Goal: Task Accomplishment & Management: Complete application form

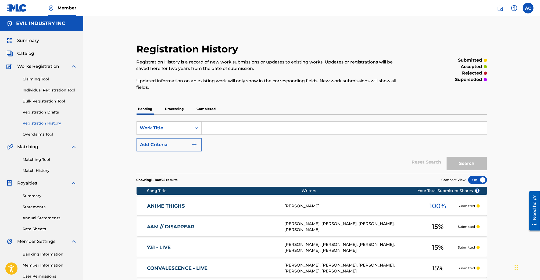
click at [24, 58] on div "Summary Catalog Works Registration Claiming Tool Individual Registration Tool B…" at bounding box center [41, 169] width 83 height 277
click at [27, 54] on span "Catalog" at bounding box center [25, 53] width 17 height 6
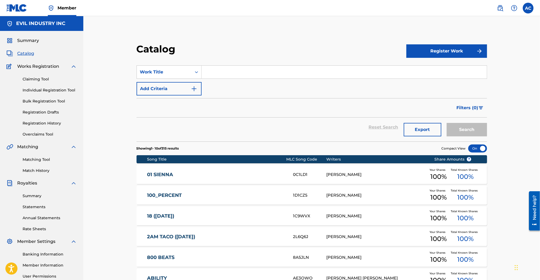
click at [33, 195] on link "Summary" at bounding box center [50, 196] width 54 height 6
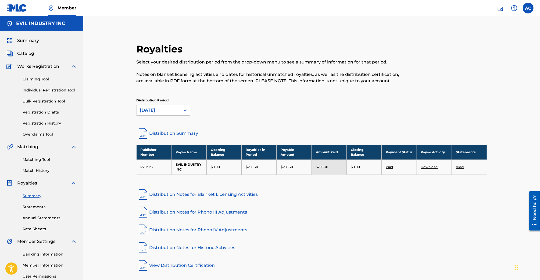
click at [216, 216] on link "Distribution Notes for Phono III Adjustments" at bounding box center [312, 212] width 351 height 13
click at [217, 242] on link "Distribution Notes for Historic Activities" at bounding box center [312, 247] width 351 height 13
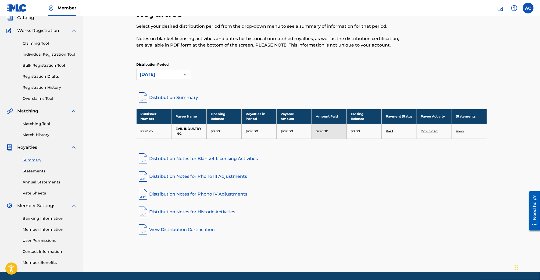
scroll to position [42, 0]
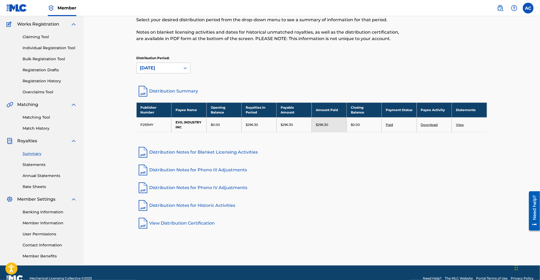
click at [220, 204] on link "Distribution Notes for Historic Activities" at bounding box center [312, 205] width 351 height 13
click at [217, 152] on link "Distribution Notes for Blanket Licensing Activities" at bounding box center [312, 152] width 351 height 13
click at [183, 90] on link "Distribution Summary" at bounding box center [312, 91] width 351 height 13
click at [33, 185] on link "Rate Sheets" at bounding box center [50, 187] width 54 height 6
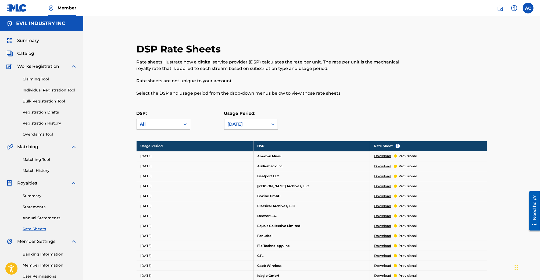
click at [42, 207] on link "Statements" at bounding box center [50, 207] width 54 height 6
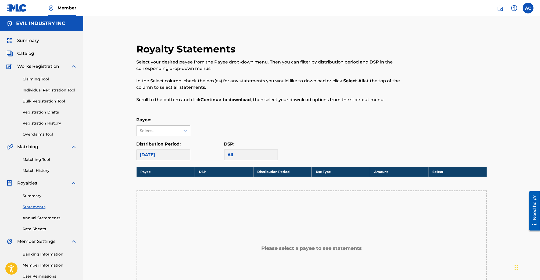
click at [50, 218] on link "Annual Statements" at bounding box center [50, 218] width 54 height 6
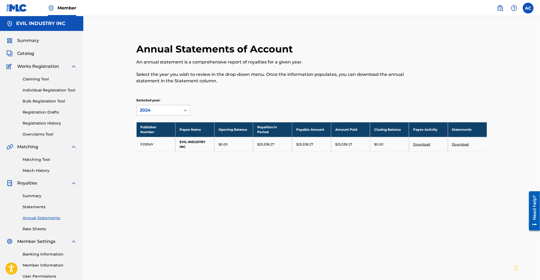
click at [175, 113] on div "2024" at bounding box center [158, 110] width 37 height 6
click at [164, 140] on div "2023" at bounding box center [163, 135] width 53 height 13
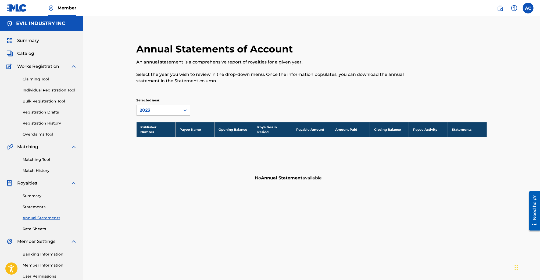
click at [168, 118] on div "Annual Statements of Account An annual statement is a comprehensive report of r…" at bounding box center [312, 113] width 364 height 141
click at [162, 110] on div "2023" at bounding box center [158, 110] width 37 height 6
click at [162, 116] on div "2024" at bounding box center [163, 122] width 53 height 13
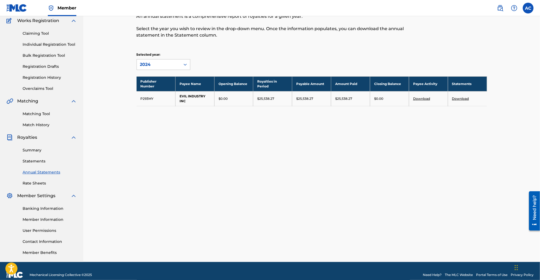
scroll to position [53, 0]
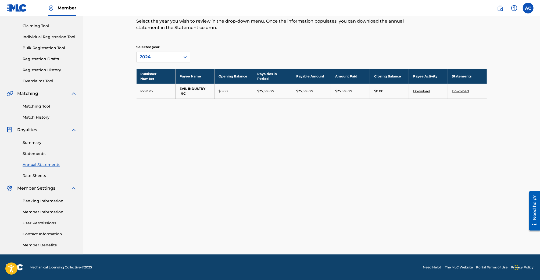
click at [36, 143] on link "Summary" at bounding box center [50, 143] width 54 height 6
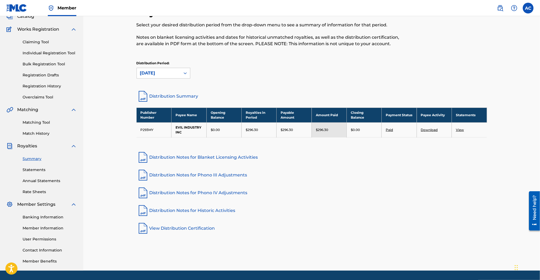
scroll to position [40, 0]
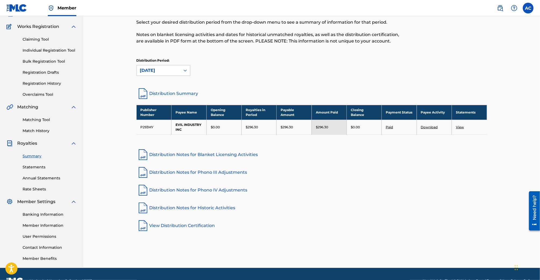
click at [187, 155] on link "Distribution Notes for Blanket Licensing Activities" at bounding box center [312, 154] width 351 height 13
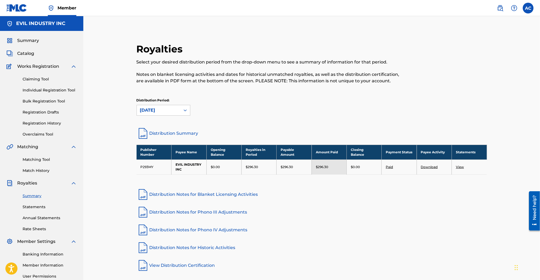
click at [35, 78] on link "Claiming Tool" at bounding box center [50, 79] width 54 height 6
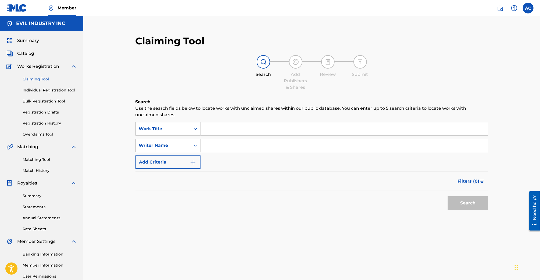
click at [211, 133] on input "Search Form" at bounding box center [345, 128] width 288 height 13
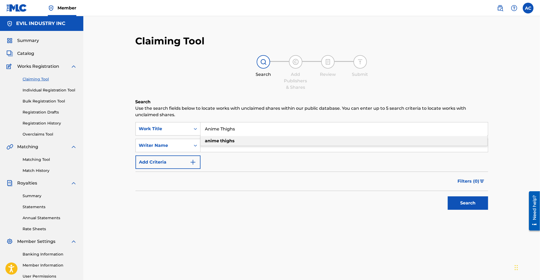
click at [220, 140] on span "Search Form" at bounding box center [220, 140] width 1 height 5
type input "anime thighs"
click at [448, 196] on button "Search" at bounding box center [468, 202] width 40 height 13
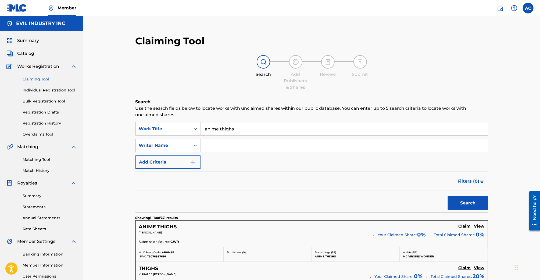
click at [30, 55] on span "Catalog" at bounding box center [25, 53] width 17 height 6
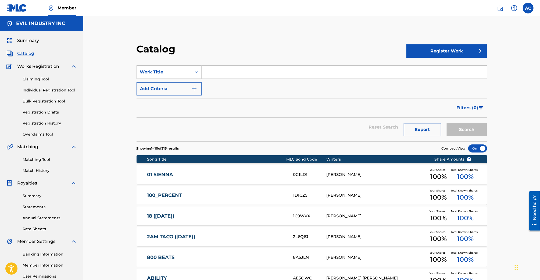
click at [30, 41] on span "Summary" at bounding box center [28, 40] width 22 height 6
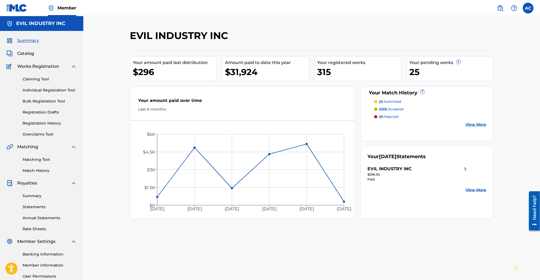
click at [42, 159] on link "Matching Tool" at bounding box center [50, 160] width 54 height 6
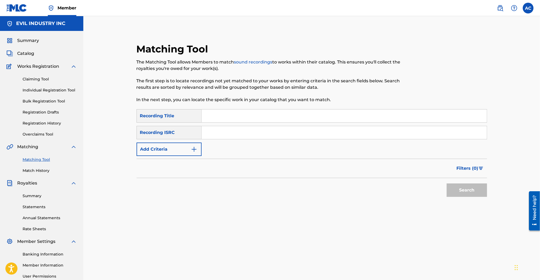
click at [234, 112] on input "Search Form" at bounding box center [344, 115] width 285 height 13
type input "Jimbo"
click at [447, 183] on button "Search" at bounding box center [467, 189] width 40 height 13
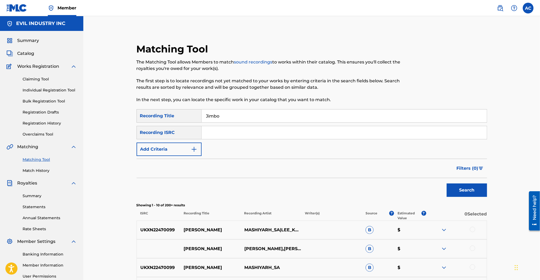
click at [24, 52] on span "Catalog" at bounding box center [25, 53] width 17 height 6
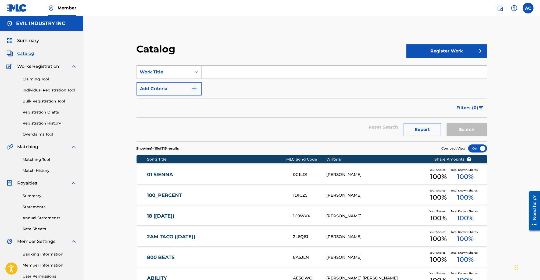
click at [233, 76] on input "Search Form" at bounding box center [344, 72] width 285 height 13
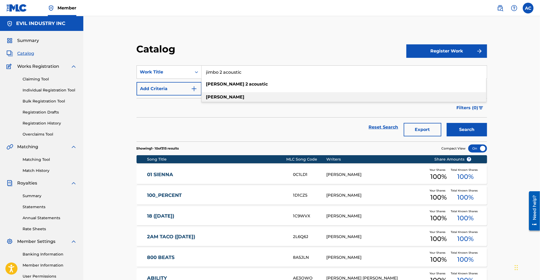
click at [233, 98] on div "[PERSON_NAME]" at bounding box center [344, 97] width 285 height 10
type input "[PERSON_NAME]"
click at [447, 123] on button "Search" at bounding box center [467, 129] width 40 height 13
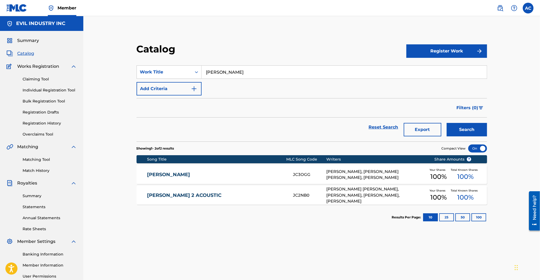
click at [39, 160] on link "Matching Tool" at bounding box center [50, 160] width 54 height 6
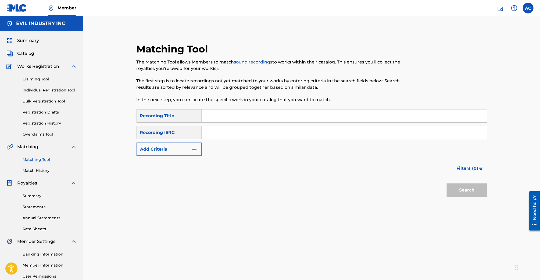
click at [217, 110] on input "Search Form" at bounding box center [344, 115] width 285 height 13
type input "[PERSON_NAME]"
click at [189, 147] on button "Add Criteria" at bounding box center [169, 149] width 65 height 13
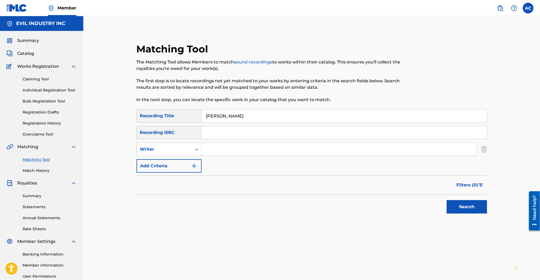
click at [215, 147] on input "Search Form" at bounding box center [339, 149] width 275 height 13
click at [187, 148] on div "Writer" at bounding box center [164, 149] width 48 height 6
click at [187, 174] on div "Writer" at bounding box center [169, 175] width 65 height 13
click at [190, 150] on div "Writer" at bounding box center [164, 149] width 55 height 10
click at [190, 160] on div "Recording Artist" at bounding box center [169, 162] width 65 height 13
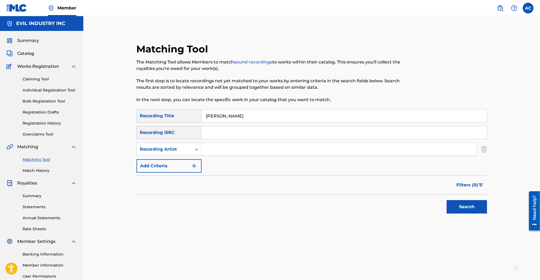
click at [222, 154] on input "Search Form" at bounding box center [339, 149] width 275 height 13
type input "Fredo"
click at [447, 200] on button "Search" at bounding box center [467, 206] width 40 height 13
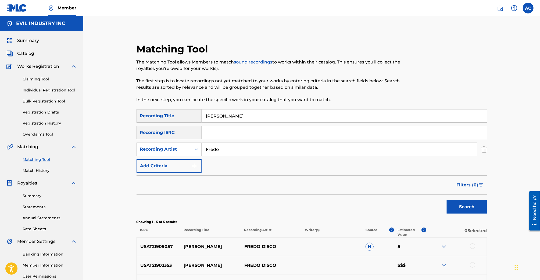
click at [203, 184] on div "Filters ( 0 )" at bounding box center [312, 184] width 351 height 19
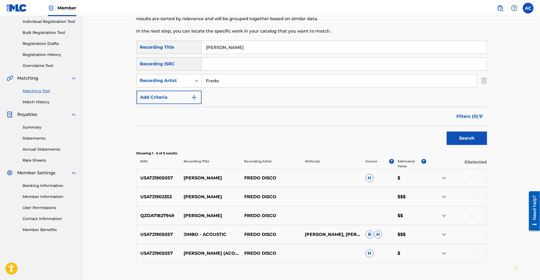
scroll to position [55, 0]
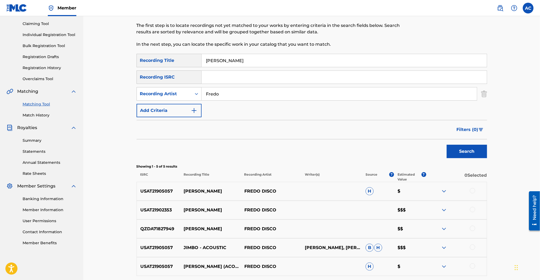
click at [222, 92] on input "Fredo" at bounding box center [339, 93] width 275 height 13
click at [191, 99] on div "Recording Artist" at bounding box center [169, 93] width 65 height 13
click at [190, 113] on div "Writer" at bounding box center [169, 107] width 65 height 13
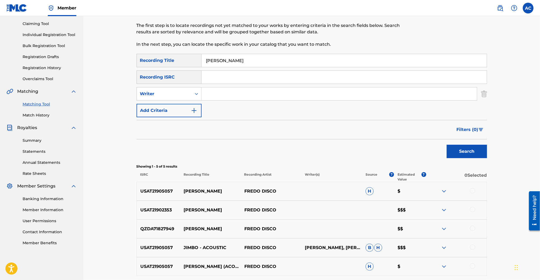
click at [225, 96] on input "Search Form" at bounding box center [339, 93] width 275 height 13
click at [447, 145] on button "Search" at bounding box center [467, 151] width 40 height 13
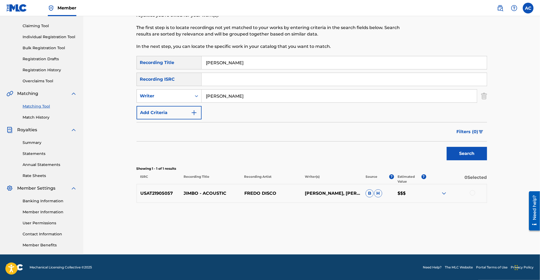
click at [227, 98] on input "[PERSON_NAME]" at bounding box center [339, 96] width 275 height 13
click at [447, 147] on button "Search" at bounding box center [467, 153] width 40 height 13
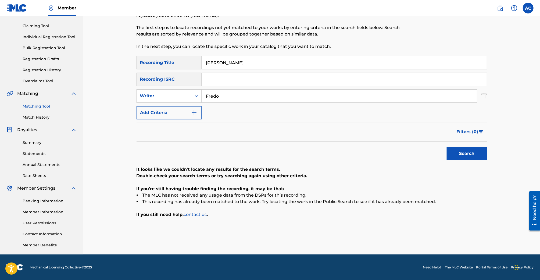
click at [230, 99] on input "Fredo" at bounding box center [339, 96] width 275 height 13
type input "F"
click at [447, 147] on button "Search" at bounding box center [467, 153] width 40 height 13
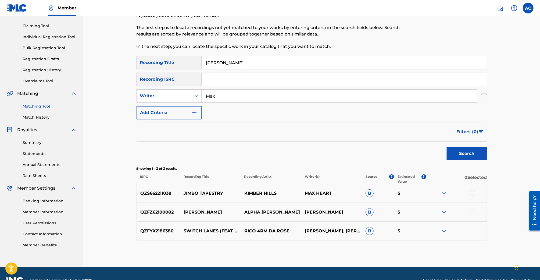
scroll to position [55, 0]
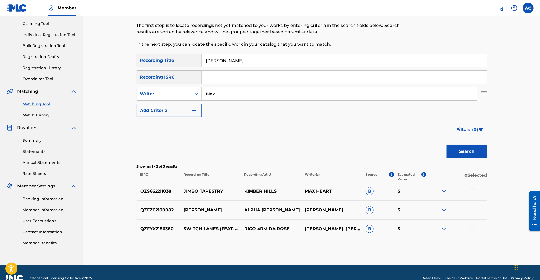
click at [226, 96] on input "Max" at bounding box center [339, 93] width 275 height 13
type input "[PERSON_NAME]"
click at [447, 145] on button "Search" at bounding box center [467, 151] width 40 height 13
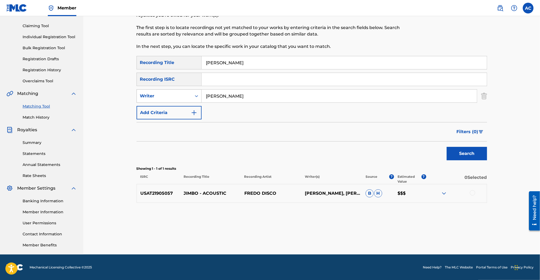
click at [195, 94] on icon "Search Form" at bounding box center [196, 95] width 5 height 5
click at [194, 108] on div "Recording Artist" at bounding box center [169, 109] width 65 height 13
click at [235, 97] on input "Search Form" at bounding box center [339, 96] width 275 height 13
type input "Fredo Disco"
click at [447, 147] on button "Search" at bounding box center [467, 153] width 40 height 13
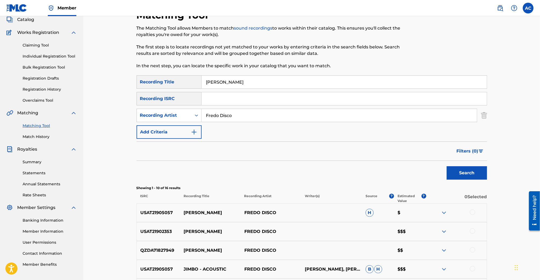
scroll to position [31, 0]
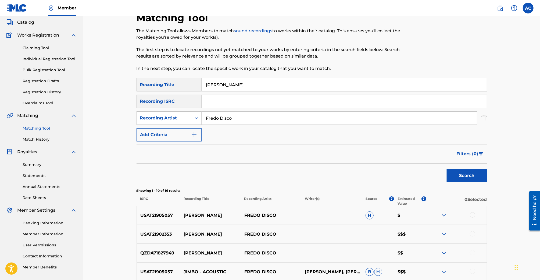
click at [42, 128] on link "Matching Tool" at bounding box center [50, 129] width 54 height 6
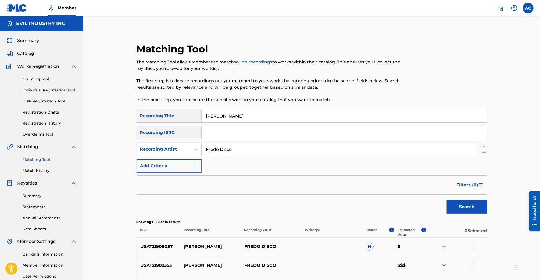
click at [244, 120] on input "[PERSON_NAME]" at bounding box center [344, 115] width 285 height 13
type input "Saturn Suv"
click at [447, 200] on button "Search" at bounding box center [467, 206] width 40 height 13
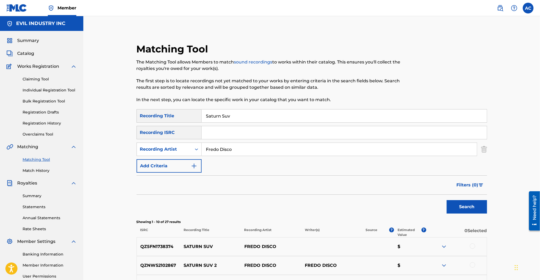
click at [29, 58] on div "Summary Catalog Works Registration Claiming Tool Individual Registration Tool B…" at bounding box center [41, 169] width 83 height 277
click at [27, 53] on span "Catalog" at bounding box center [25, 53] width 17 height 6
click at [27, 45] on div "Summary Catalog Works Registration Claiming Tool Individual Registration Tool B…" at bounding box center [41, 169] width 83 height 277
click at [27, 41] on span "Summary" at bounding box center [28, 40] width 22 height 6
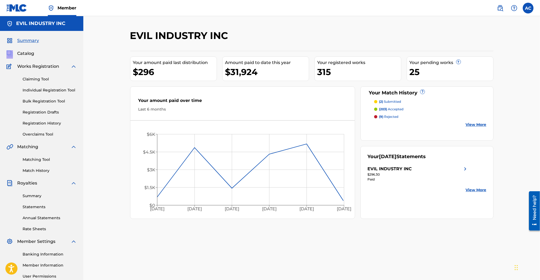
click at [397, 101] on p "(2) submitted" at bounding box center [390, 101] width 22 height 5
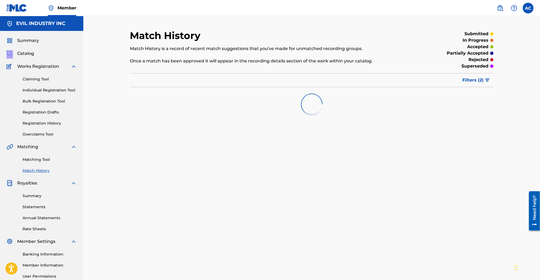
click at [478, 80] on span "Filters ( 2 )" at bounding box center [473, 80] width 21 height 6
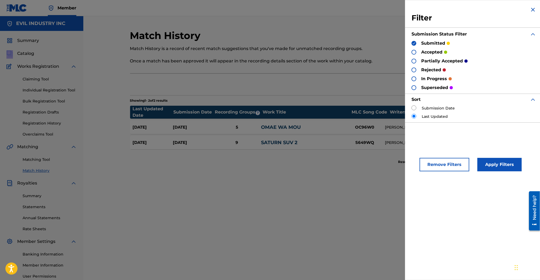
click at [533, 12] on img at bounding box center [533, 9] width 6 height 6
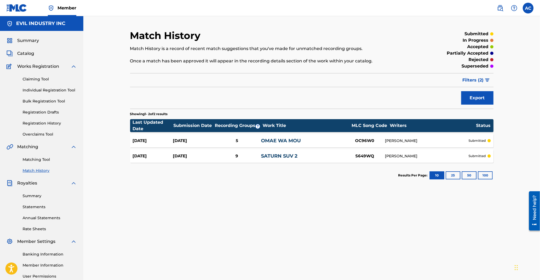
click at [36, 162] on link "Matching Tool" at bounding box center [50, 160] width 54 height 6
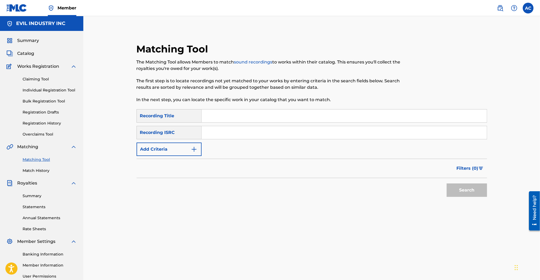
click at [225, 120] on input "Search Form" at bounding box center [344, 115] width 285 height 13
type input "Shower Song"
click at [447, 183] on button "Search" at bounding box center [467, 189] width 40 height 13
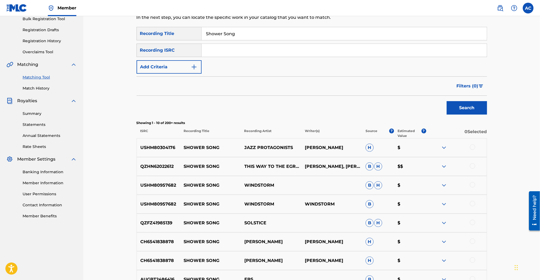
scroll to position [47, 0]
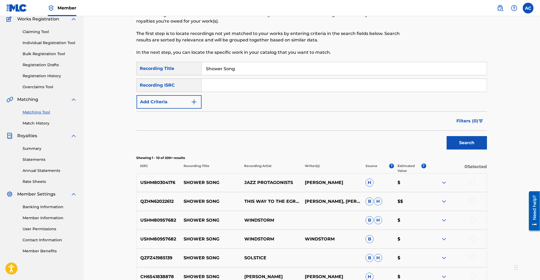
click at [159, 101] on button "Add Criteria" at bounding box center [169, 101] width 65 height 13
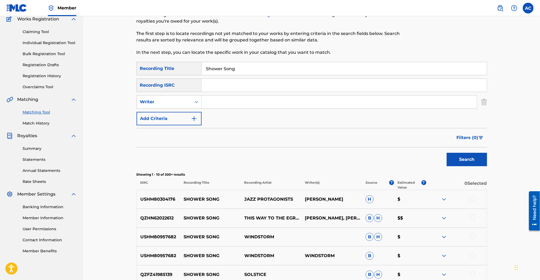
click at [213, 100] on input "Search Form" at bounding box center [339, 101] width 275 height 13
click at [186, 100] on div "Writer" at bounding box center [164, 102] width 48 height 6
click at [186, 113] on div "Recording Artist" at bounding box center [169, 115] width 65 height 13
click at [225, 109] on div "SearchWithCriteriafca03418-5385-4abb-b43c-3e035be45e66 Recording Title Shower S…" at bounding box center [312, 93] width 351 height 63
click at [228, 105] on input "Search Form" at bounding box center [339, 101] width 275 height 13
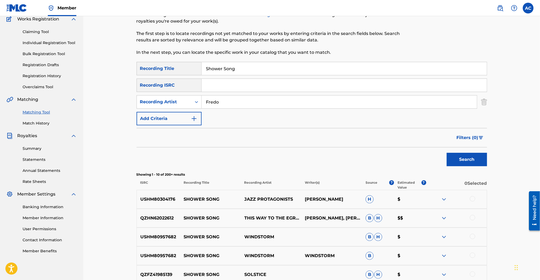
type input "Fredo Disco"
click at [447, 153] on button "Search" at bounding box center [467, 159] width 40 height 13
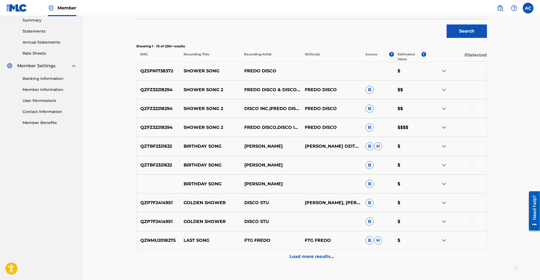
scroll to position [161, 0]
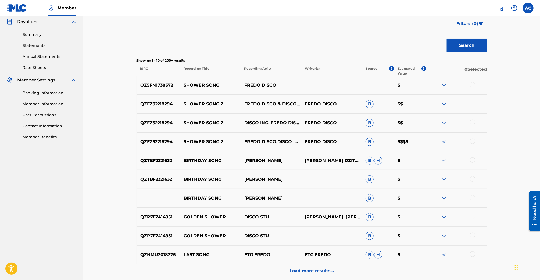
click at [474, 142] on div at bounding box center [472, 141] width 5 height 5
click at [474, 124] on div at bounding box center [472, 122] width 5 height 5
click at [473, 102] on div at bounding box center [472, 103] width 5 height 5
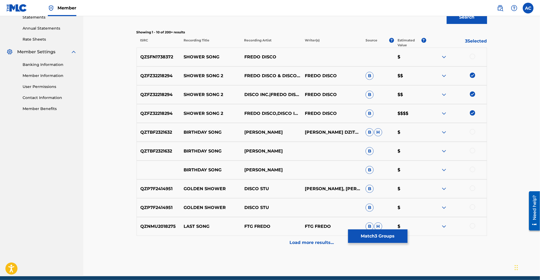
scroll to position [211, 0]
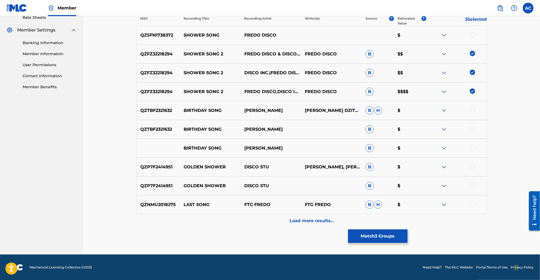
click at [372, 238] on button "Match 3 Groups" at bounding box center [377, 235] width 59 height 13
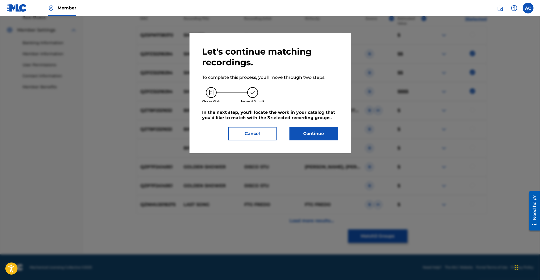
click at [302, 133] on button "Continue" at bounding box center [314, 133] width 48 height 13
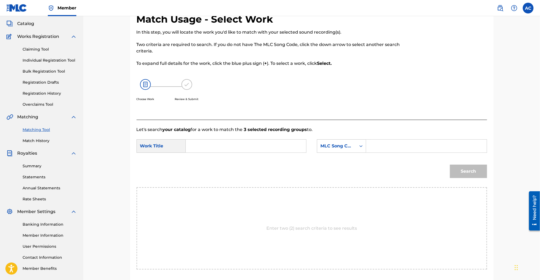
scroll to position [9, 0]
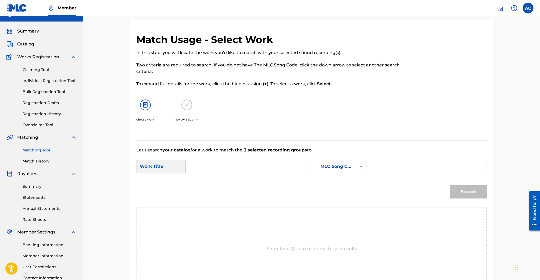
click at [264, 168] on input "Search Form" at bounding box center [245, 166] width 111 height 13
type input "Shower Song"
click at [45, 150] on link "Matching Tool" at bounding box center [50, 150] width 54 height 6
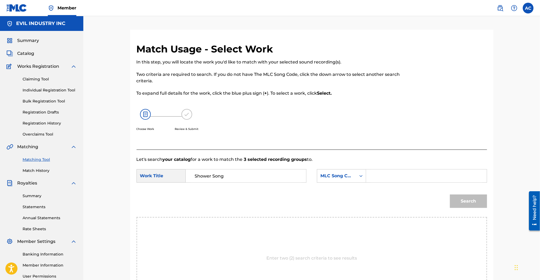
click at [29, 44] on span "Summary" at bounding box center [28, 40] width 22 height 6
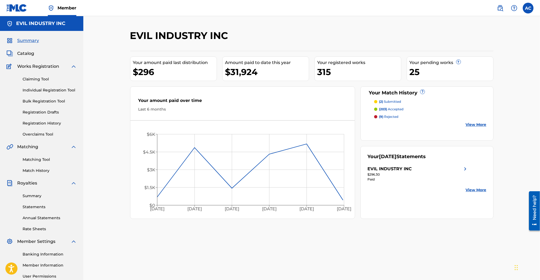
click at [27, 64] on span "Works Registration" at bounding box center [38, 66] width 42 height 6
click at [27, 54] on span "Catalog" at bounding box center [25, 53] width 17 height 6
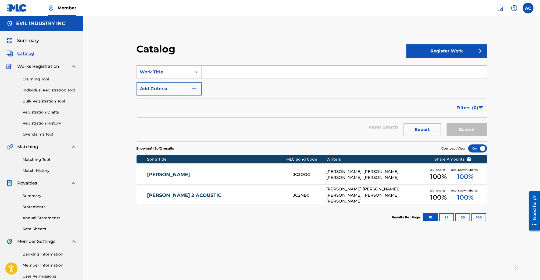
click at [217, 73] on input "Search Form" at bounding box center [344, 72] width 285 height 13
click at [33, 56] on div "Summary Catalog Works Registration Claiming Tool Individual Registration Tool B…" at bounding box center [41, 169] width 83 height 277
click at [30, 54] on span "Catalog" at bounding box center [25, 53] width 17 height 6
click at [33, 64] on span "Works Registration" at bounding box center [38, 66] width 42 height 6
click at [33, 68] on span "Works Registration" at bounding box center [38, 66] width 42 height 6
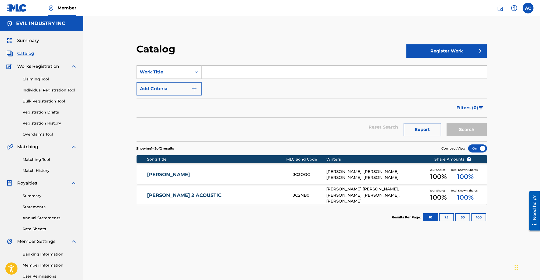
click at [33, 76] on div "Claiming Tool Individual Registration Tool Bulk Registration Tool Registration …" at bounding box center [41, 104] width 70 height 68
click at [45, 161] on link "Matching Tool" at bounding box center [50, 160] width 54 height 6
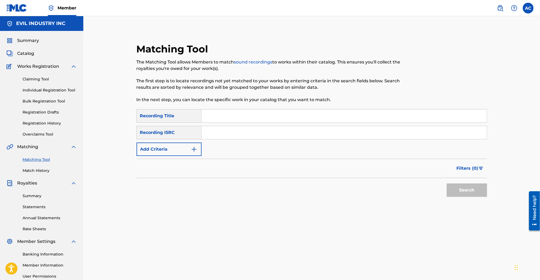
click at [227, 113] on input "Search Form" at bounding box center [344, 115] width 285 height 13
click at [447, 183] on button "Search" at bounding box center [467, 189] width 40 height 13
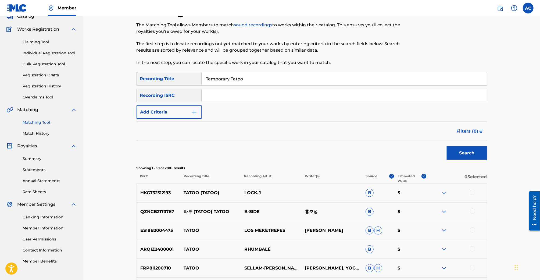
scroll to position [16, 0]
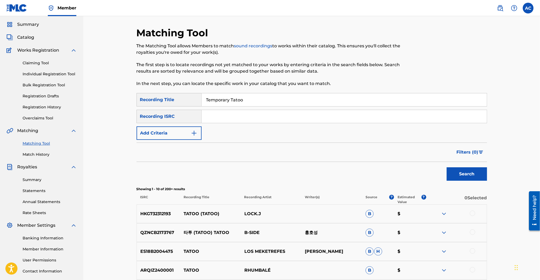
click at [236, 100] on input "Temporary Tatoo" at bounding box center [344, 99] width 285 height 13
type input "Temporary Tattoo"
click at [447, 167] on button "Search" at bounding box center [467, 173] width 40 height 13
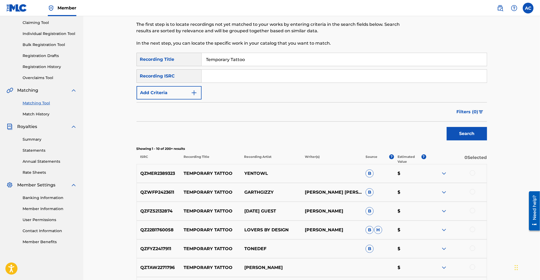
scroll to position [61, 0]
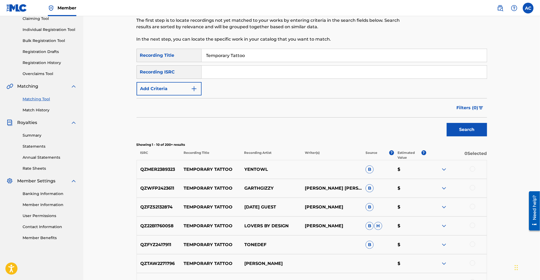
click at [178, 86] on button "Add Criteria" at bounding box center [169, 88] width 65 height 13
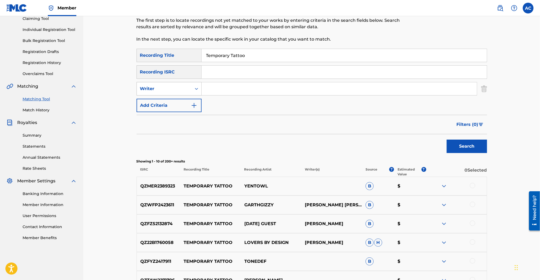
click at [192, 89] on div "Search Form" at bounding box center [197, 89] width 10 height 10
click at [192, 104] on div "Recording Artist" at bounding box center [169, 101] width 65 height 13
click at [238, 88] on input "Search Form" at bounding box center [339, 88] width 275 height 13
type input "Fredo Disco"
click at [447, 140] on button "Search" at bounding box center [467, 146] width 40 height 13
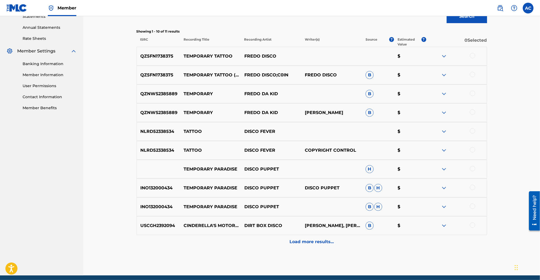
scroll to position [211, 0]
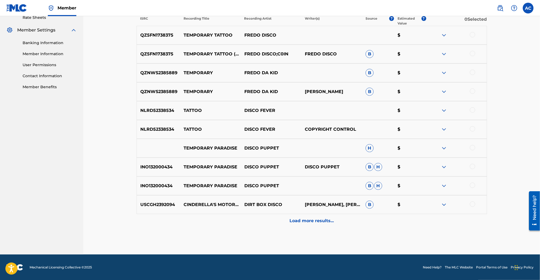
click at [314, 224] on p "Load more results..." at bounding box center [312, 221] width 44 height 6
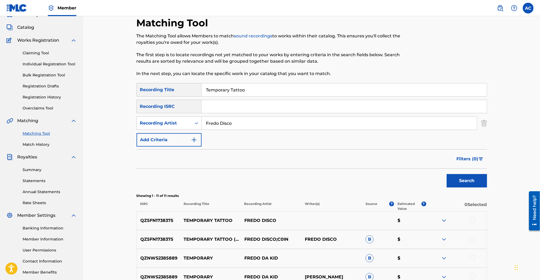
scroll to position [0, 0]
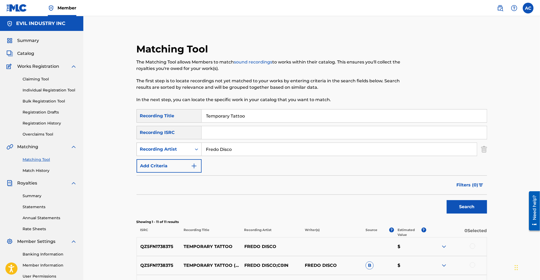
click at [190, 147] on div "Recording Artist" at bounding box center [164, 149] width 55 height 10
click at [46, 80] on link "Claiming Tool" at bounding box center [50, 79] width 54 height 6
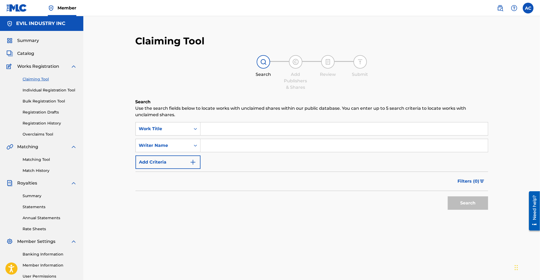
click at [178, 163] on button "Add Criteria" at bounding box center [168, 161] width 65 height 13
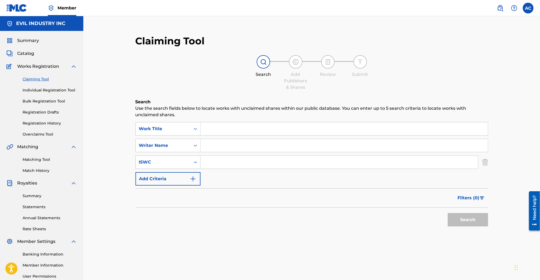
click at [178, 158] on div "ISWC" at bounding box center [163, 162] width 55 height 10
click at [178, 177] on div "MLC Song Code" at bounding box center [168, 175] width 65 height 13
click at [227, 159] on input "Search Form" at bounding box center [340, 162] width 278 height 13
paste input "SVHN8U"
type input "SVHN8U"
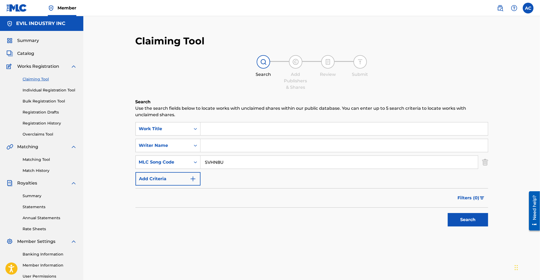
click at [448, 213] on button "Search" at bounding box center [468, 219] width 40 height 13
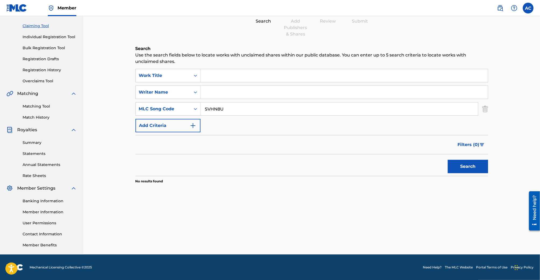
click at [44, 105] on link "Matching Tool" at bounding box center [50, 107] width 54 height 6
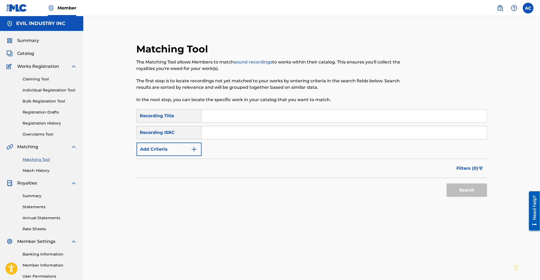
click at [233, 119] on input "Search Form" at bounding box center [344, 115] width 285 height 13
click at [33, 76] on link "Claiming Tool" at bounding box center [50, 79] width 54 height 6
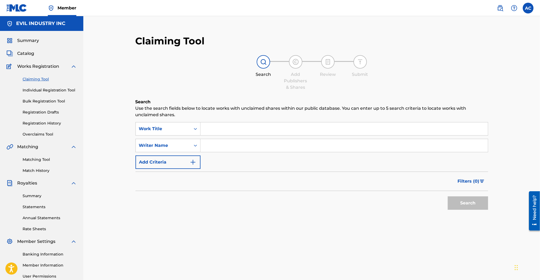
click at [225, 135] on input "Search Form" at bounding box center [345, 128] width 288 height 13
click at [178, 158] on button "Add Criteria" at bounding box center [168, 161] width 65 height 13
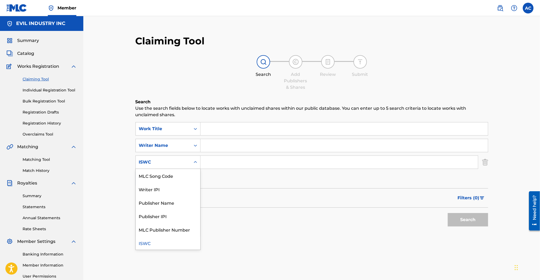
click at [183, 162] on div "ISWC" at bounding box center [163, 162] width 48 height 6
click at [182, 171] on div "MLC Song Code" at bounding box center [168, 175] width 65 height 13
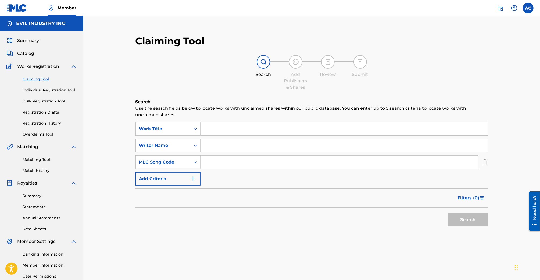
click at [220, 168] on input "Search Form" at bounding box center [340, 162] width 278 height 13
paste input "TVGJT4"
type input "TVGJT4"
click at [227, 132] on input "Search Form" at bounding box center [345, 128] width 288 height 13
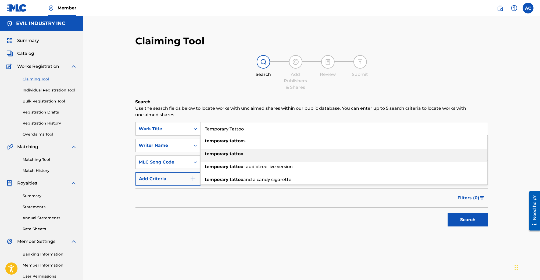
click at [223, 152] on strong "temporary" at bounding box center [217, 153] width 24 height 5
type input "temporary tattoo"
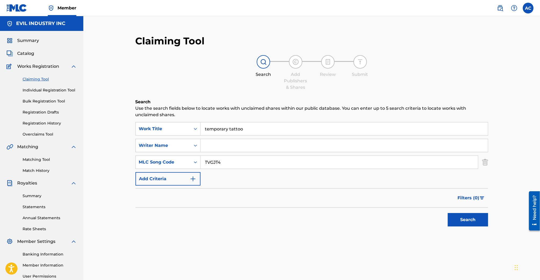
click at [464, 224] on button "Search" at bounding box center [468, 219] width 40 height 13
click at [33, 163] on div "Matching Tool Match History" at bounding box center [41, 161] width 70 height 23
click at [33, 162] on div "Matching Tool Match History" at bounding box center [41, 161] width 70 height 23
click at [34, 160] on link "Matching Tool" at bounding box center [50, 160] width 54 height 6
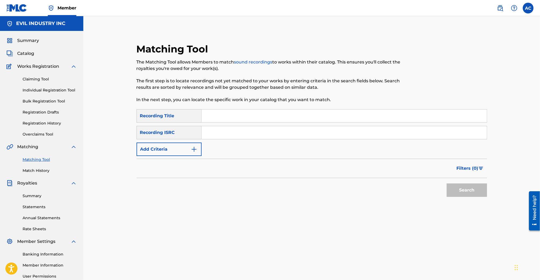
click at [219, 111] on input "Search Form" at bounding box center [344, 115] width 285 height 13
click at [238, 117] on input "Temporary Tatoo" at bounding box center [344, 115] width 285 height 13
type input "Temporary Tattoo"
click at [447, 183] on button "Search" at bounding box center [467, 189] width 40 height 13
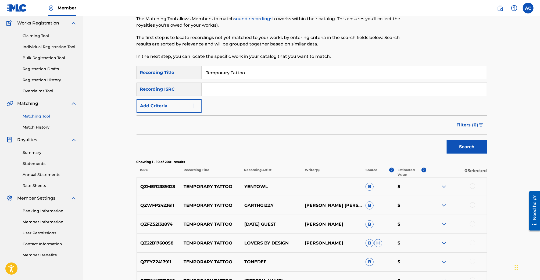
scroll to position [65, 0]
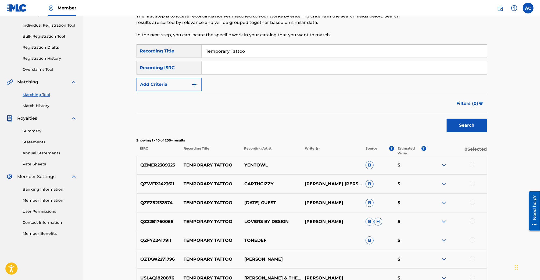
click at [193, 79] on button "Add Criteria" at bounding box center [169, 84] width 65 height 13
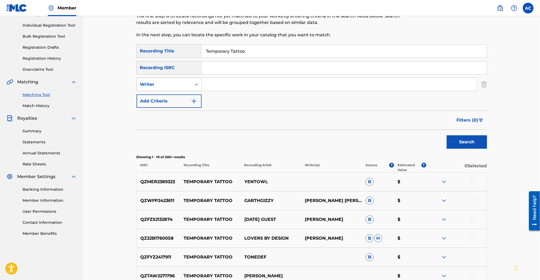
click at [193, 84] on div "Search Form" at bounding box center [197, 85] width 10 height 10
click at [190, 91] on div "Recording Artist" at bounding box center [169, 97] width 65 height 13
click at [212, 90] on input "Search Form" at bounding box center [339, 84] width 275 height 13
type input "Fredo"
click at [447, 135] on button "Search" at bounding box center [467, 141] width 40 height 13
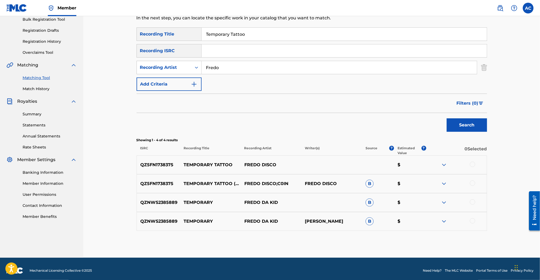
scroll to position [85, 0]
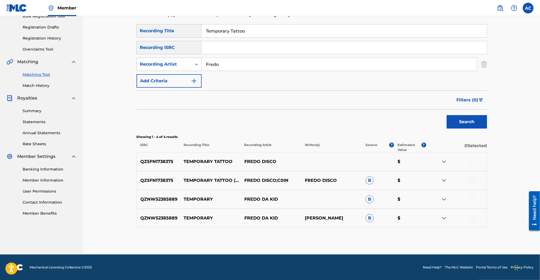
click at [45, 87] on link "Match History" at bounding box center [50, 86] width 54 height 6
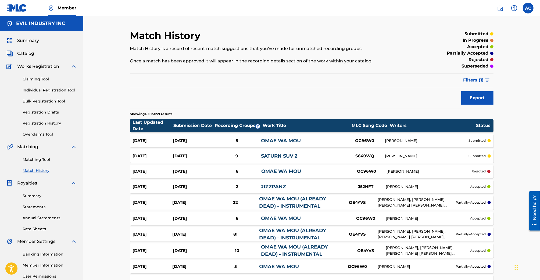
click at [46, 78] on link "Claiming Tool" at bounding box center [50, 79] width 54 height 6
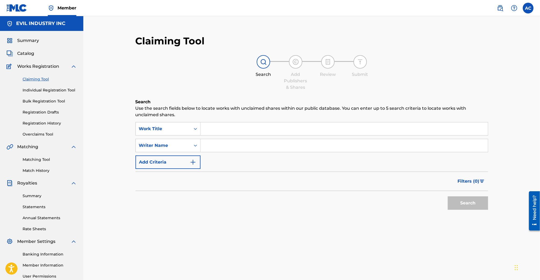
click at [43, 159] on link "Matching Tool" at bounding box center [50, 160] width 54 height 6
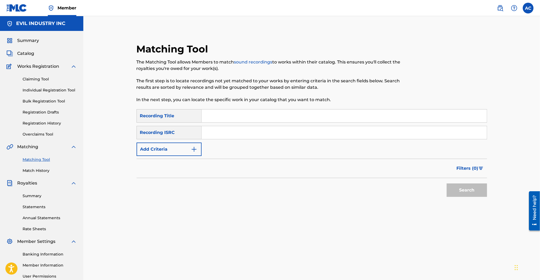
click at [39, 81] on link "Claiming Tool" at bounding box center [50, 79] width 54 height 6
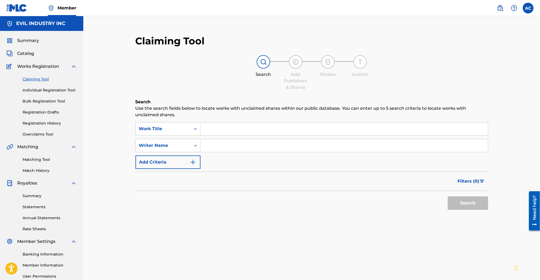
click at [218, 142] on input "Search Form" at bounding box center [345, 145] width 288 height 13
type input "[PERSON_NAME]"
click at [448, 196] on button "Search" at bounding box center [468, 202] width 40 height 13
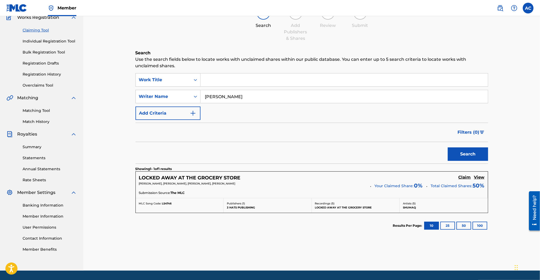
scroll to position [53, 0]
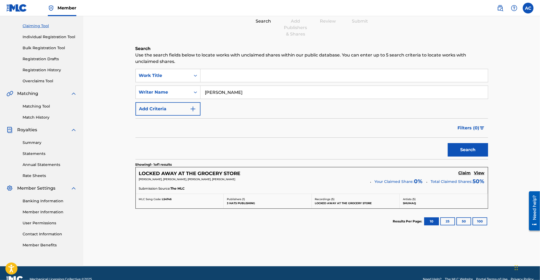
click at [479, 172] on h5 "View" at bounding box center [480, 173] width 10 height 5
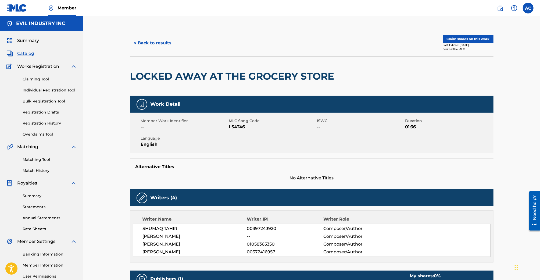
click at [459, 38] on button "Claim shares on this work" at bounding box center [468, 39] width 51 height 8
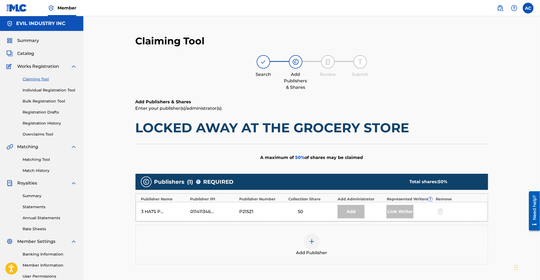
scroll to position [22, 0]
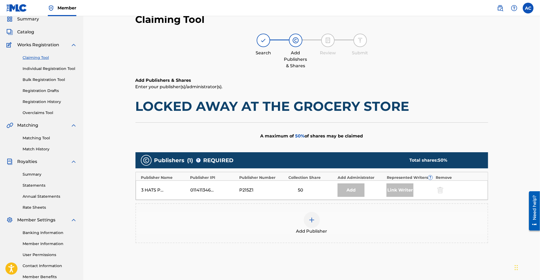
click at [328, 228] on div "Add Publisher" at bounding box center [312, 223] width 352 height 23
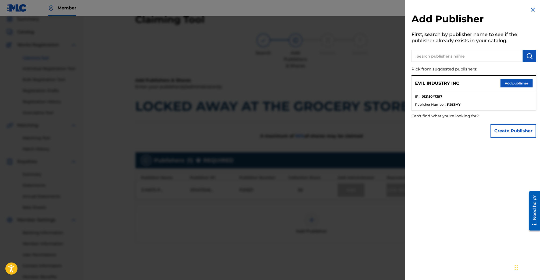
click at [506, 82] on button "Add publisher" at bounding box center [517, 83] width 32 height 8
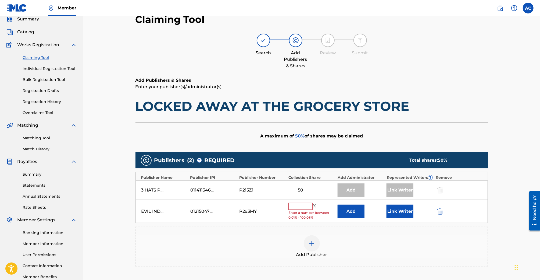
click at [300, 206] on input "text" at bounding box center [301, 206] width 24 height 7
type input "25"
click at [359, 143] on div "A maximum of 25 % of shares may be claimed" at bounding box center [312, 135] width 353 height 27
click at [391, 208] on button "Link Writer" at bounding box center [400, 209] width 27 height 13
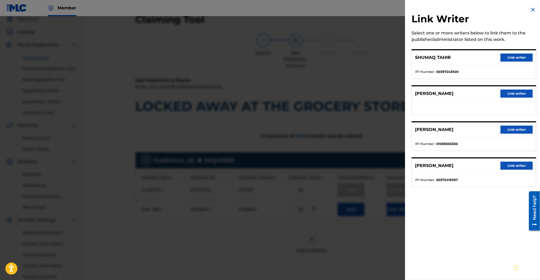
click at [502, 164] on button "Link writer" at bounding box center [517, 166] width 32 height 8
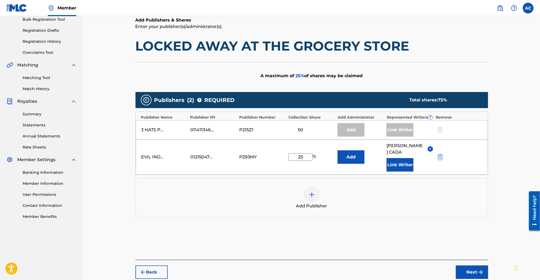
scroll to position [111, 0]
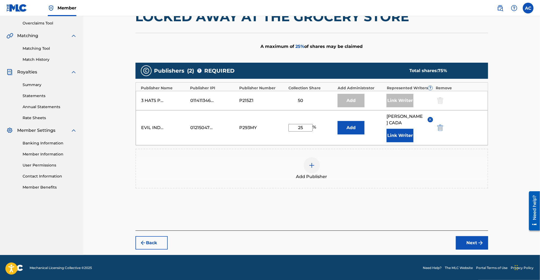
click at [473, 244] on button "Next" at bounding box center [472, 242] width 32 height 13
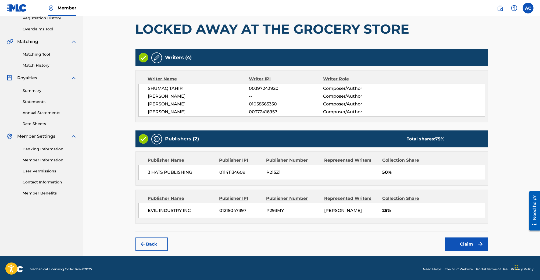
scroll to position [105, 0]
click at [460, 244] on button "Claim" at bounding box center [466, 243] width 43 height 13
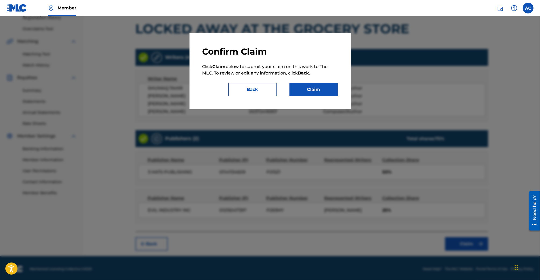
click at [316, 88] on button "Claim" at bounding box center [314, 89] width 48 height 13
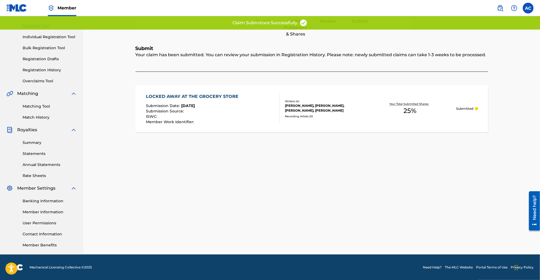
scroll to position [0, 0]
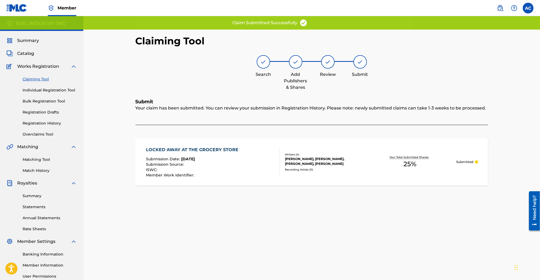
click at [38, 76] on link "Claiming Tool" at bounding box center [50, 79] width 54 height 6
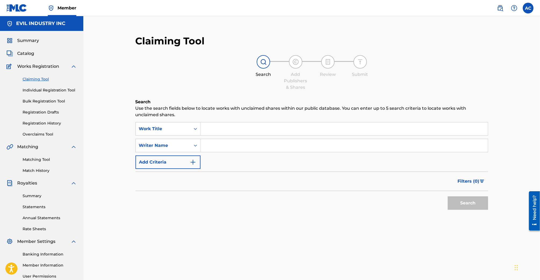
click at [214, 145] on input "Search Form" at bounding box center [345, 145] width 288 height 13
click at [448, 196] on button "Search" at bounding box center [468, 202] width 40 height 13
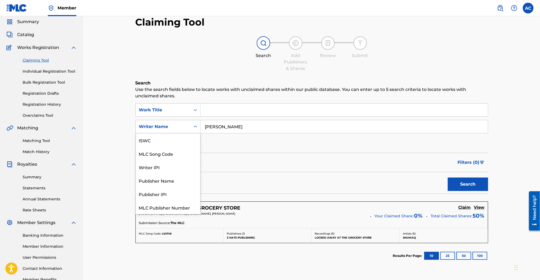
scroll to position [13, 0]
click at [193, 131] on div "Search Form" at bounding box center [196, 127] width 10 height 10
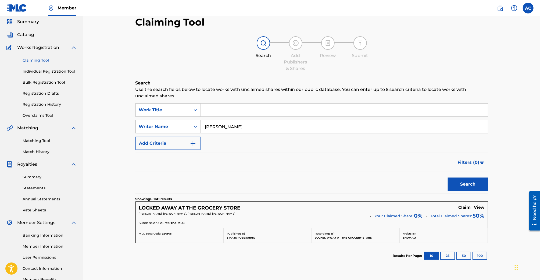
drag, startPoint x: 235, startPoint y: 124, endPoint x: 180, endPoint y: 124, distance: 54.9
click at [180, 124] on div "SearchWithCriteriac32df048-94ec-45f4-9ddb-54e21c424ad8 Writer Name [PERSON_NAME]" at bounding box center [312, 126] width 353 height 13
type input "[PERSON_NAME]"
click at [448, 178] on button "Search" at bounding box center [468, 184] width 40 height 13
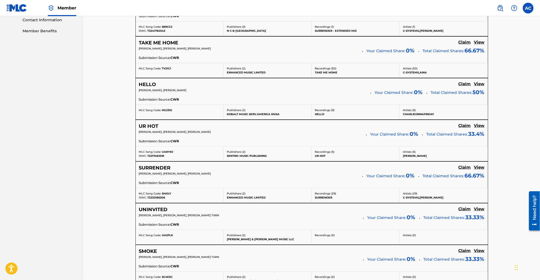
scroll to position [268, 0]
click at [483, 165] on h5 "View" at bounding box center [480, 166] width 10 height 5
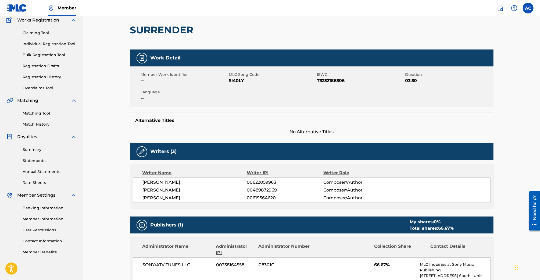
scroll to position [51, 0]
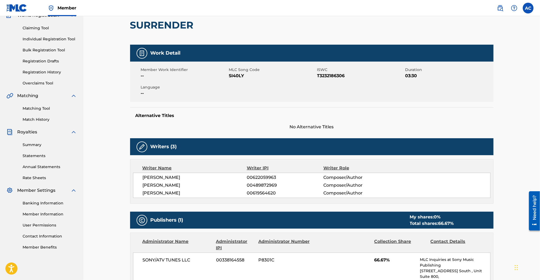
click at [268, 192] on span "00619564620" at bounding box center [285, 193] width 76 height 6
copy span "00619564620"
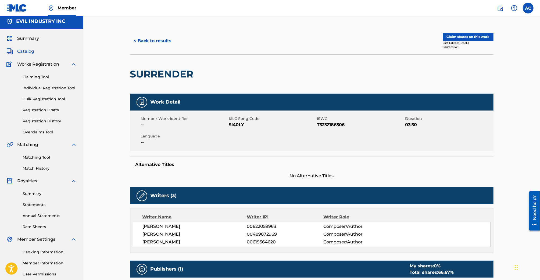
scroll to position [0, 0]
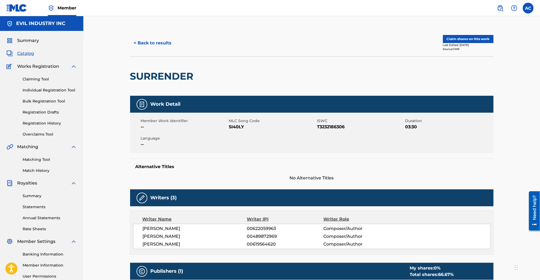
click at [163, 40] on button "< Back to results" at bounding box center [152, 42] width 45 height 13
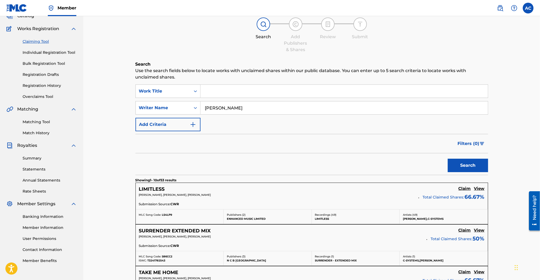
scroll to position [44, 0]
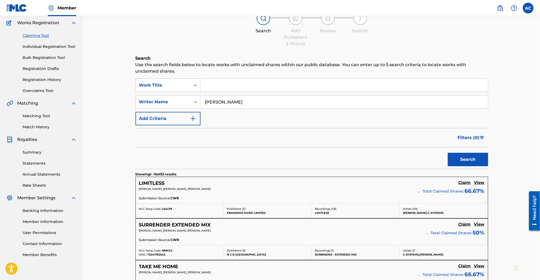
click at [250, 104] on input "[PERSON_NAME]" at bounding box center [345, 101] width 288 height 13
click at [217, 100] on input "[PERSON_NAME]" at bounding box center [345, 101] width 288 height 13
click at [448, 153] on button "Search" at bounding box center [468, 159] width 40 height 13
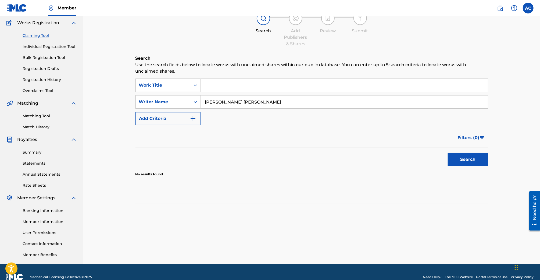
click at [229, 102] on input "[PERSON_NAME] [PERSON_NAME]" at bounding box center [345, 101] width 288 height 13
type input "[PERSON_NAME]"
click at [448, 153] on button "Search" at bounding box center [468, 159] width 40 height 13
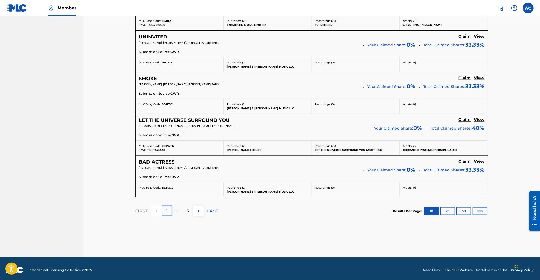
scroll to position [5, 0]
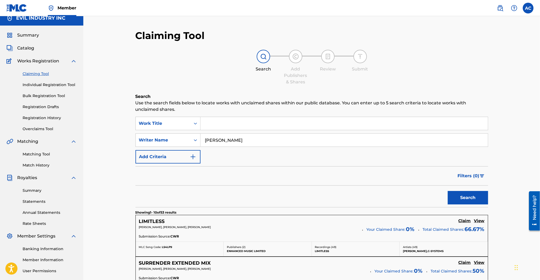
click at [459, 206] on div "Search" at bounding box center [466, 197] width 43 height 22
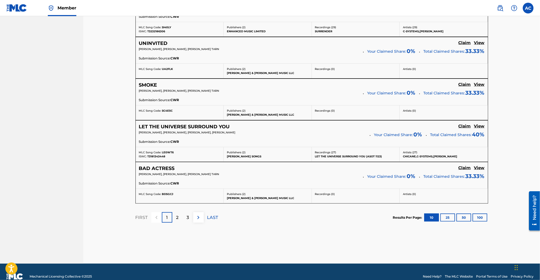
scroll to position [440, 0]
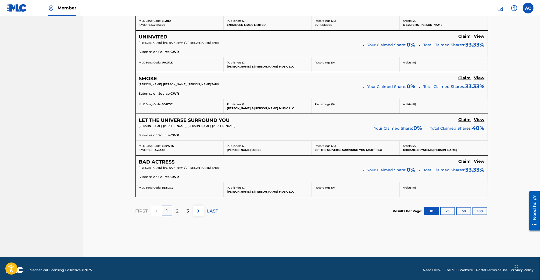
click at [465, 207] on button "50" at bounding box center [464, 211] width 15 height 8
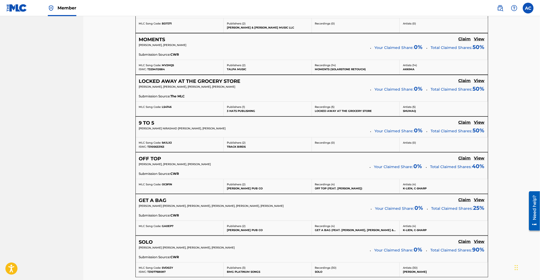
scroll to position [2074, 0]
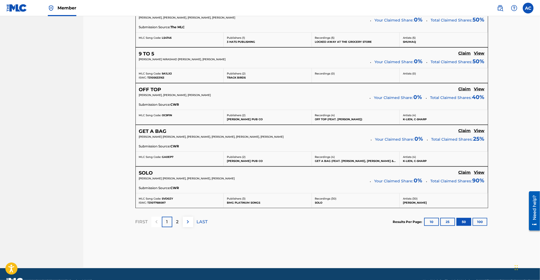
click at [480, 170] on h5 "View" at bounding box center [480, 172] width 10 height 5
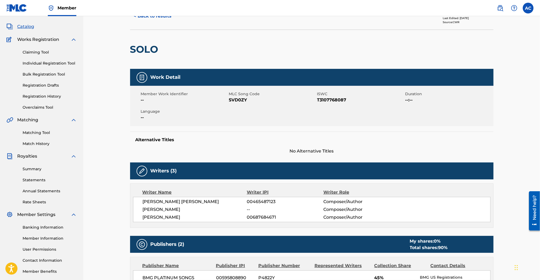
scroll to position [22, 0]
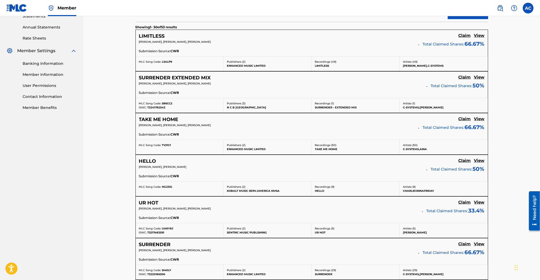
scroll to position [192, 0]
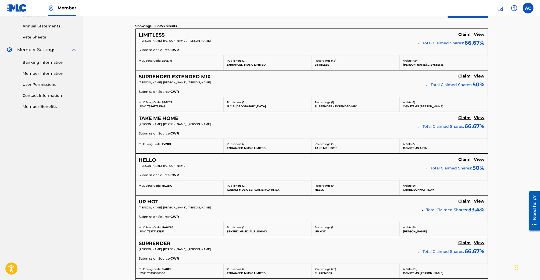
click at [478, 157] on h5 "View" at bounding box center [480, 159] width 10 height 5
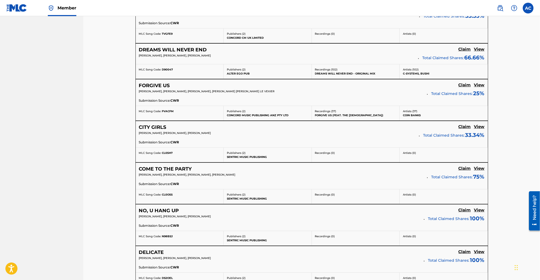
scroll to position [1585, 0]
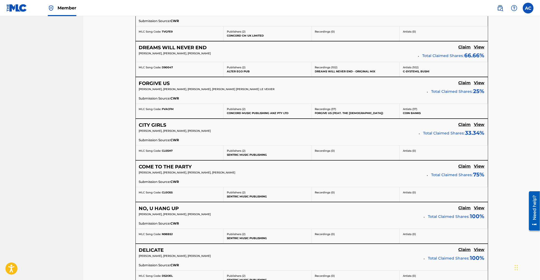
click at [477, 80] on h5 "View" at bounding box center [480, 82] width 10 height 5
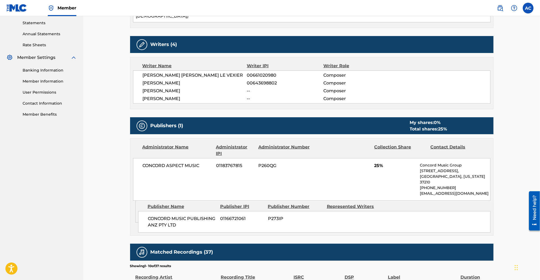
scroll to position [100, 0]
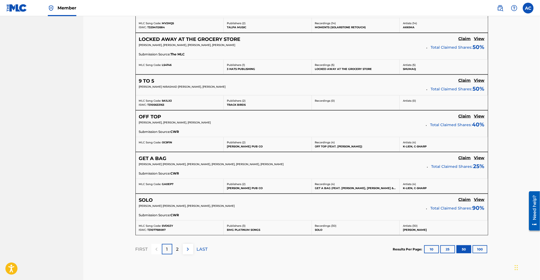
scroll to position [2074, 0]
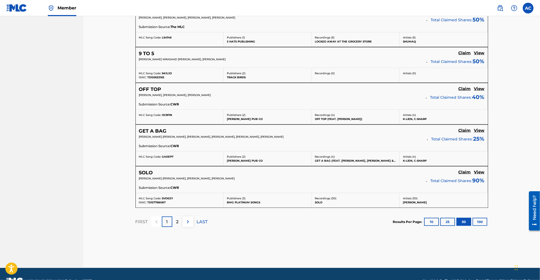
click at [178, 219] on p "2" at bounding box center [177, 222] width 2 height 6
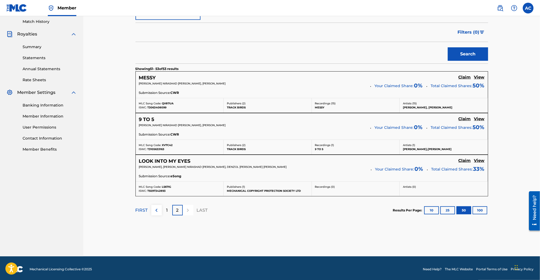
scroll to position [150, 0]
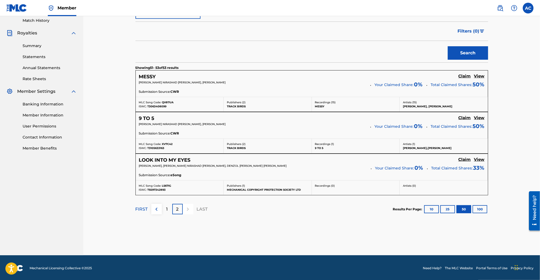
click at [167, 210] on p "1" at bounding box center [167, 209] width 2 height 6
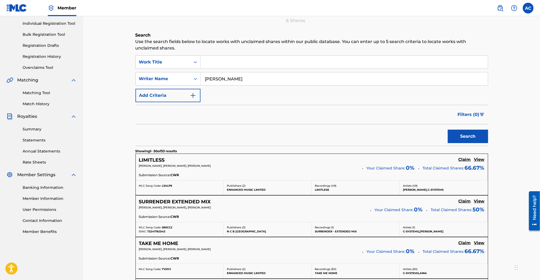
scroll to position [0, 0]
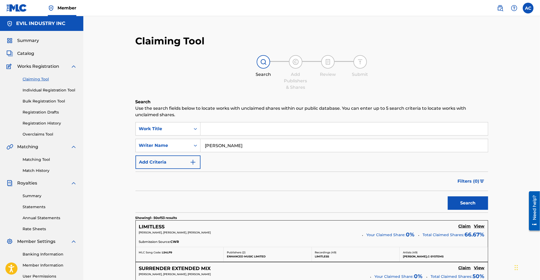
click at [239, 148] on input "[PERSON_NAME]" at bounding box center [345, 145] width 288 height 13
type input "[PERSON_NAME]"
click at [448, 196] on button "Search" at bounding box center [468, 202] width 40 height 13
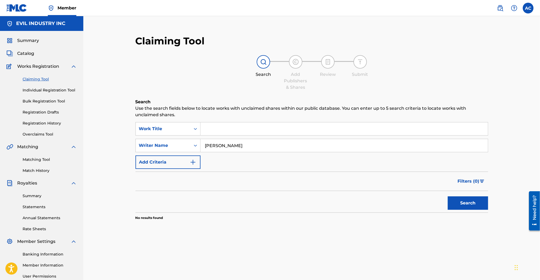
click at [239, 148] on input "[PERSON_NAME]" at bounding box center [345, 145] width 288 height 13
type input "[PERSON_NAME]"
click at [448, 196] on button "Search" at bounding box center [468, 202] width 40 height 13
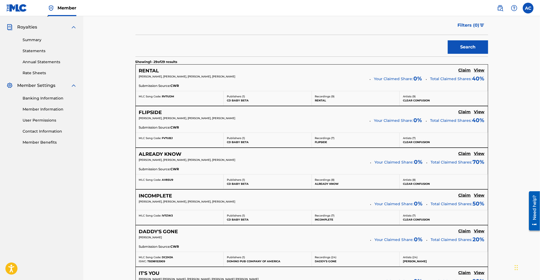
scroll to position [156, 0]
click at [477, 69] on h5 "View" at bounding box center [480, 70] width 10 height 5
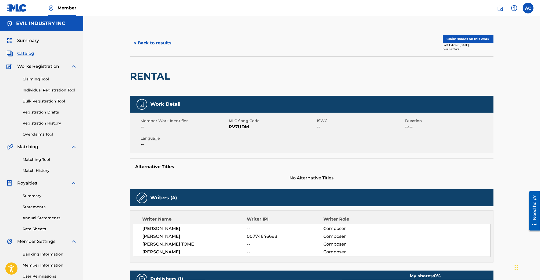
click at [155, 45] on button "< Back to results" at bounding box center [152, 42] width 45 height 13
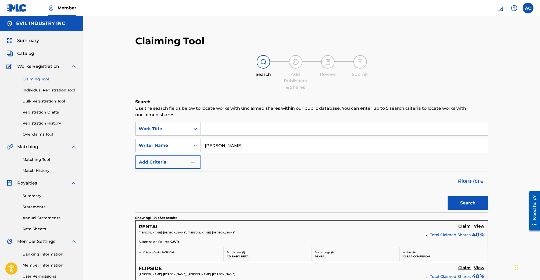
click at [234, 152] on div "SearchWithCriteriac84b9b46-e4c8-40e2-97c1-4a03faa4d36b Work Title SearchWithCri…" at bounding box center [312, 145] width 353 height 47
click at [235, 146] on input "[PERSON_NAME]" at bounding box center [345, 145] width 288 height 13
click at [448, 196] on button "Search" at bounding box center [468, 202] width 40 height 13
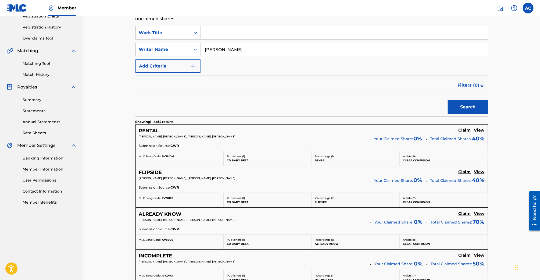
scroll to position [90, 0]
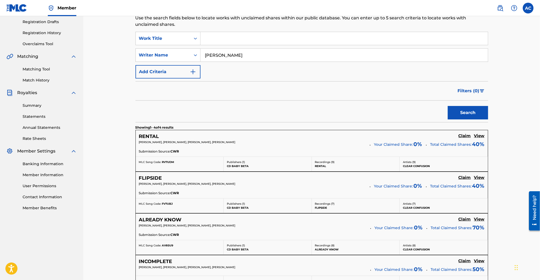
click at [217, 51] on input "[PERSON_NAME]" at bounding box center [345, 55] width 288 height 13
type input "[PERSON_NAME]"
click at [448, 106] on button "Search" at bounding box center [468, 112] width 40 height 13
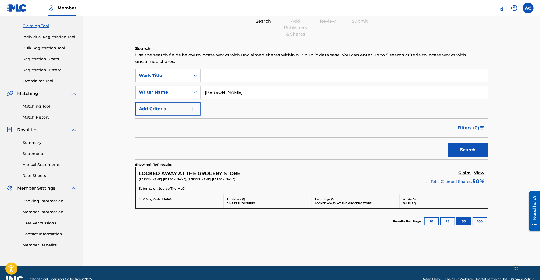
scroll to position [65, 0]
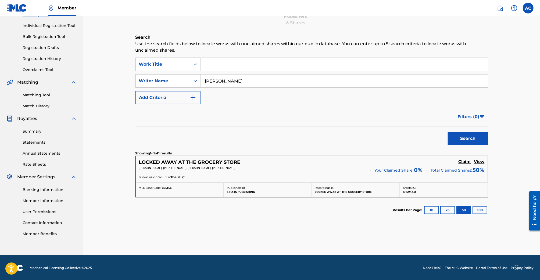
click at [479, 159] on h5 "View" at bounding box center [480, 161] width 10 height 5
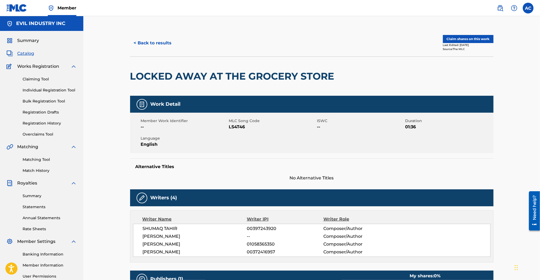
click at [147, 46] on button "< Back to results" at bounding box center [152, 42] width 45 height 13
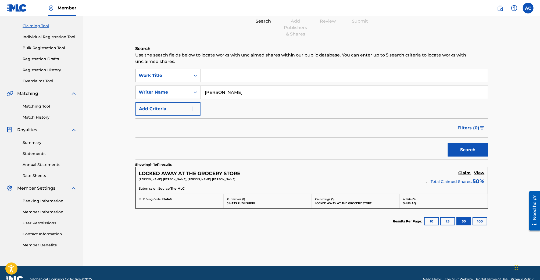
click at [220, 94] on input "[PERSON_NAME]" at bounding box center [345, 92] width 288 height 13
type input "[PERSON_NAME]"
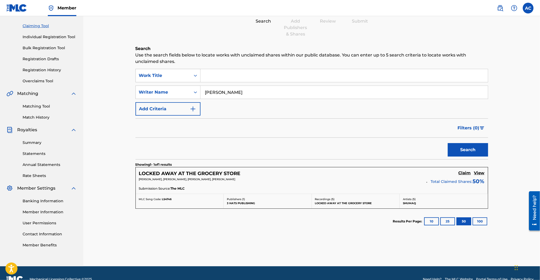
click at [448, 143] on button "Search" at bounding box center [468, 149] width 40 height 13
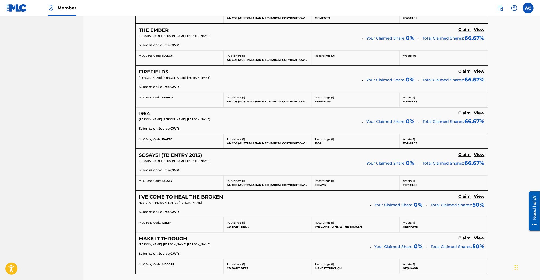
scroll to position [1280, 0]
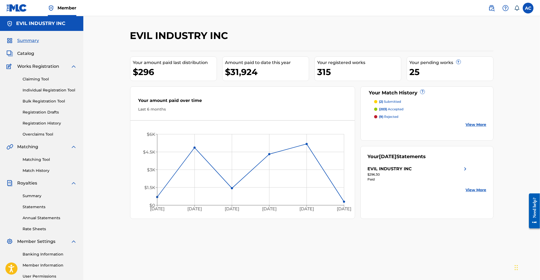
click at [31, 79] on link "Claiming Tool" at bounding box center [50, 79] width 54 height 6
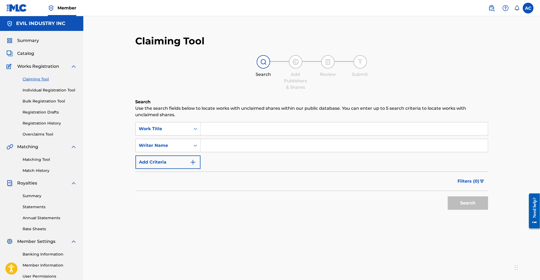
click at [26, 58] on div "Summary Catalog Works Registration Claiming Tool Individual Registration Tool B…" at bounding box center [41, 169] width 83 height 277
click at [26, 56] on span "Catalog" at bounding box center [25, 53] width 17 height 6
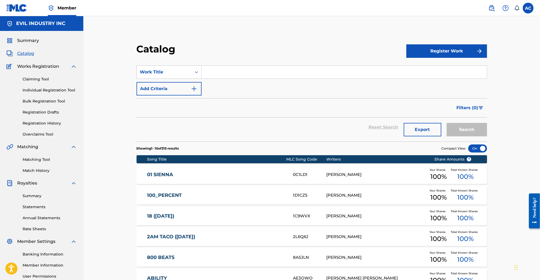
click at [27, 55] on span "Catalog" at bounding box center [25, 53] width 17 height 6
click at [30, 43] on span "Summary" at bounding box center [28, 40] width 22 height 6
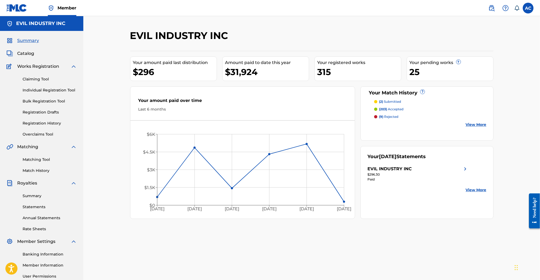
click at [42, 162] on div "Matching Tool Match History" at bounding box center [41, 161] width 70 height 23
click at [42, 161] on link "Matching Tool" at bounding box center [50, 160] width 54 height 6
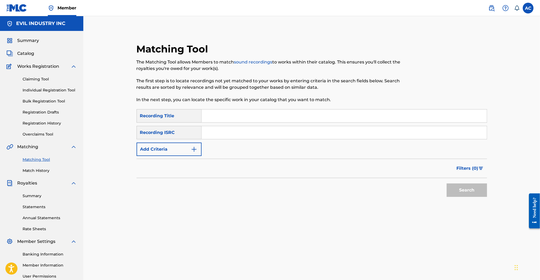
click at [24, 53] on span "Catalog" at bounding box center [25, 53] width 17 height 6
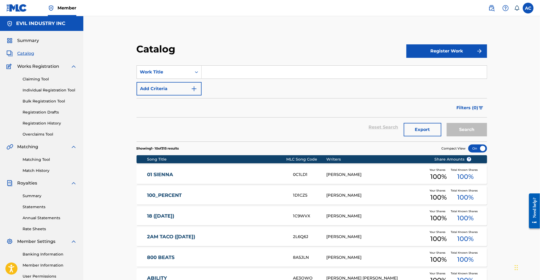
click at [116, 118] on div "Catalog Register Work SearchWithCriteria637d434c-ae24-476c-943b-93ab65de4d05 Wo…" at bounding box center [311, 207] width 457 height 382
